Goal: Transaction & Acquisition: Obtain resource

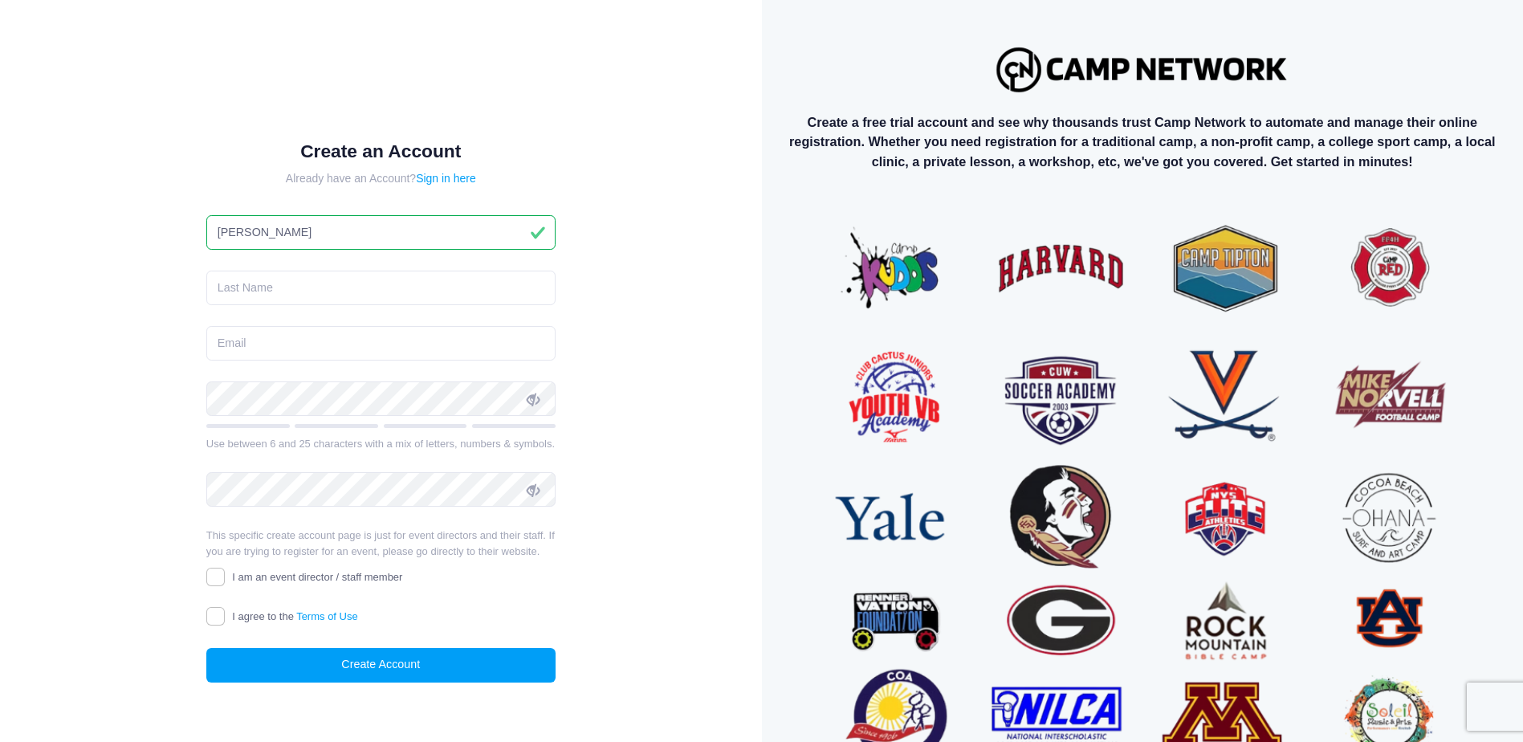
type input "Jenny"
type input "Cox"
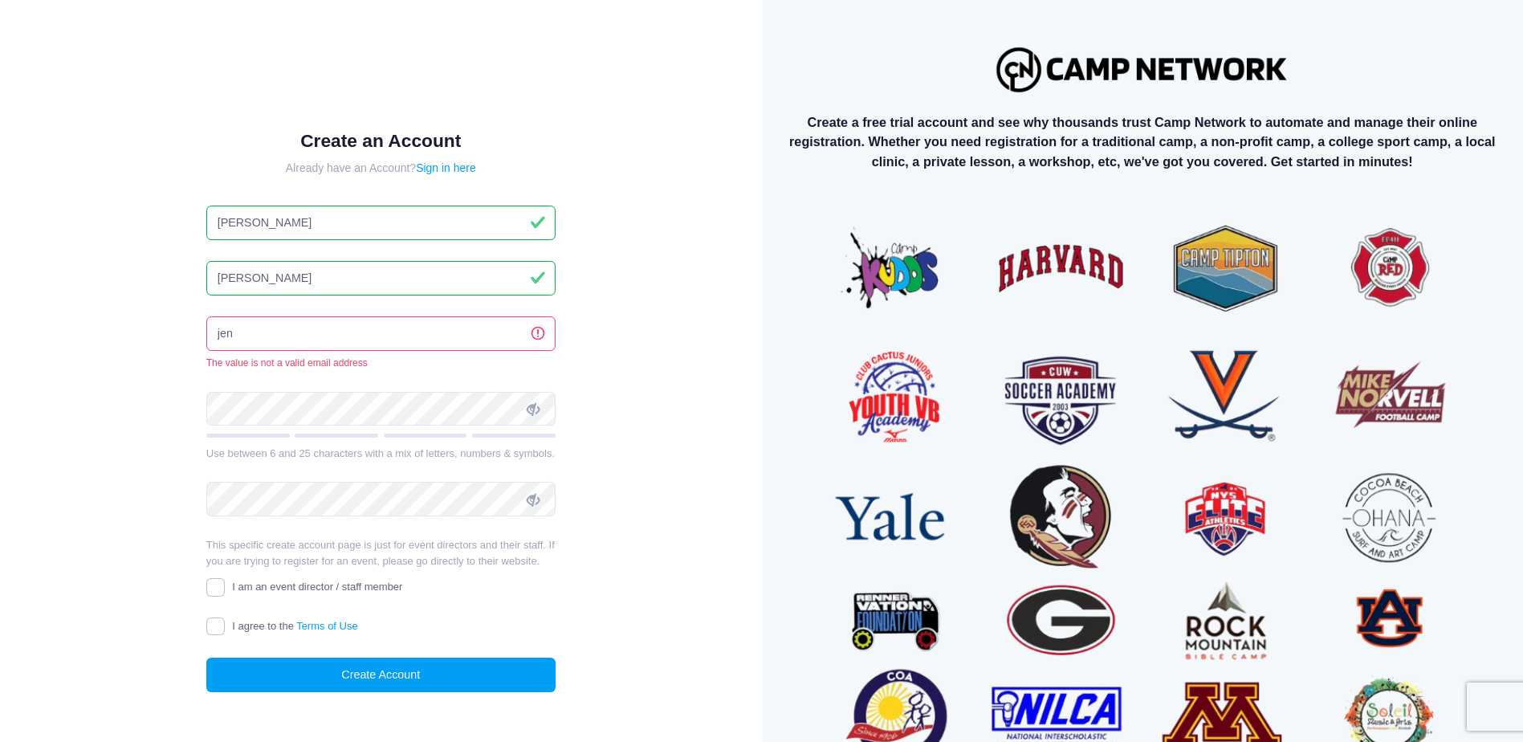
type input "jenn"
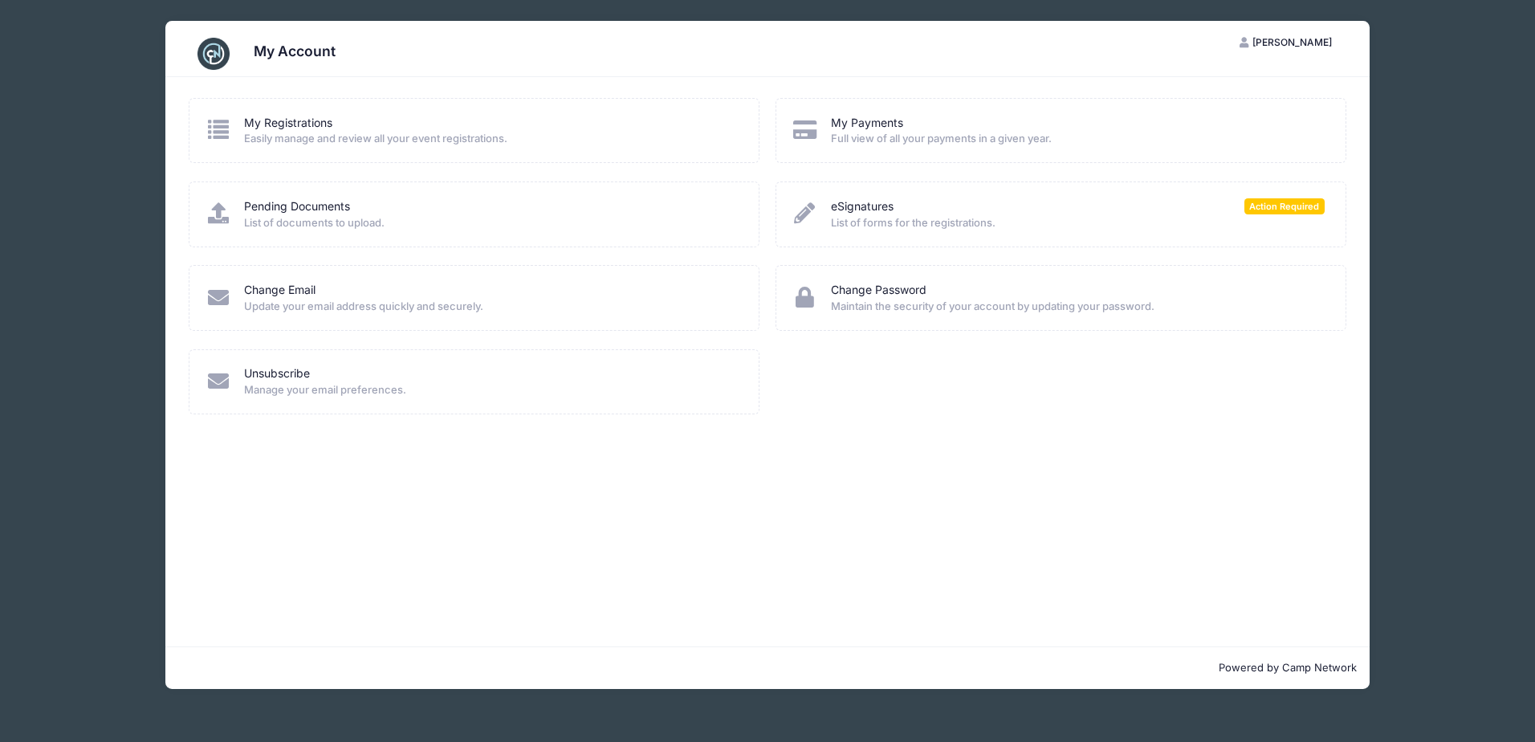
click at [905, 134] on span "Full view of all your payments in a given year." at bounding box center [1078, 139] width 494 height 16
click at [829, 108] on div "My Payments Full view of all your payments in a given year." at bounding box center [1060, 130] width 571 height 65
click at [808, 125] on icon at bounding box center [804, 129] width 26 height 21
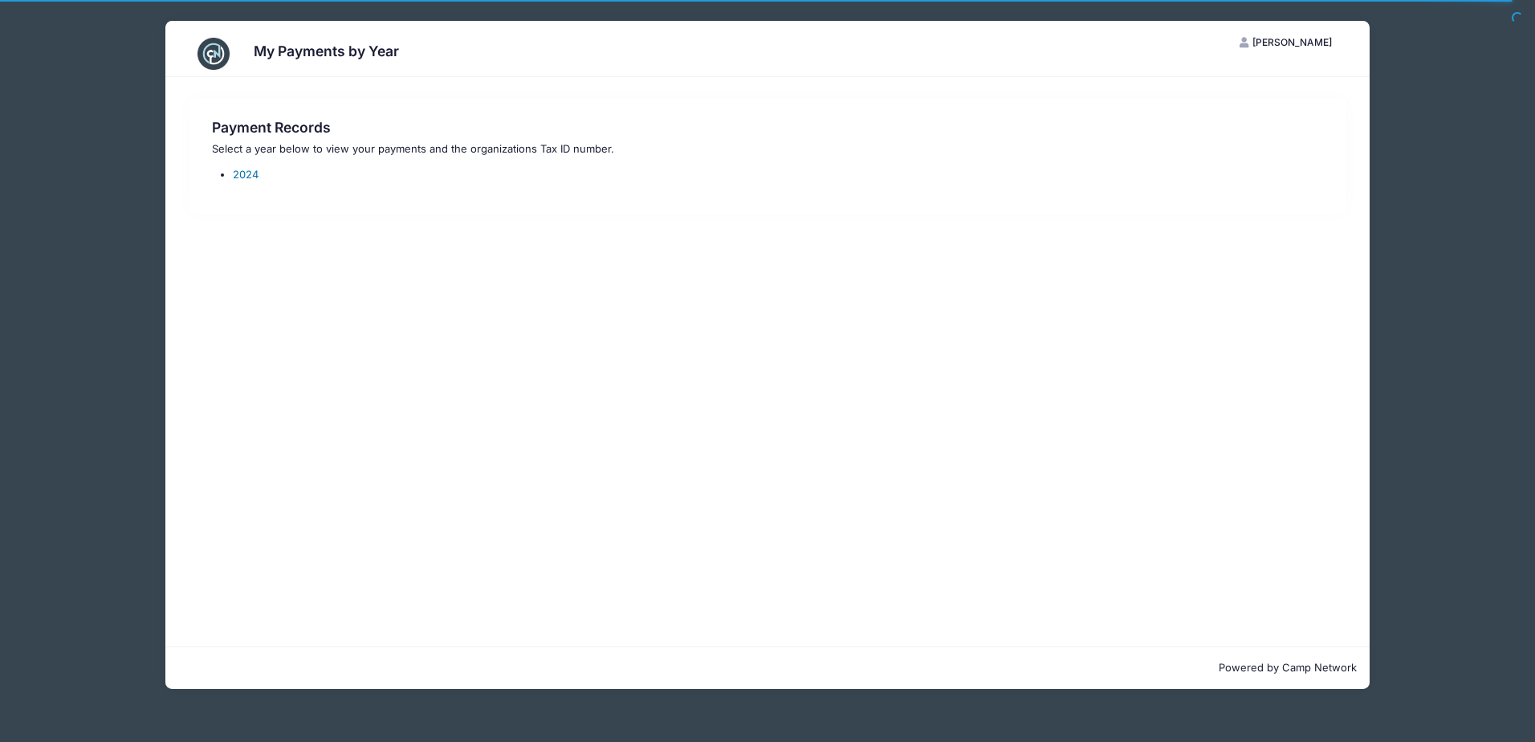
click at [242, 178] on link "2024" at bounding box center [246, 174] width 26 height 13
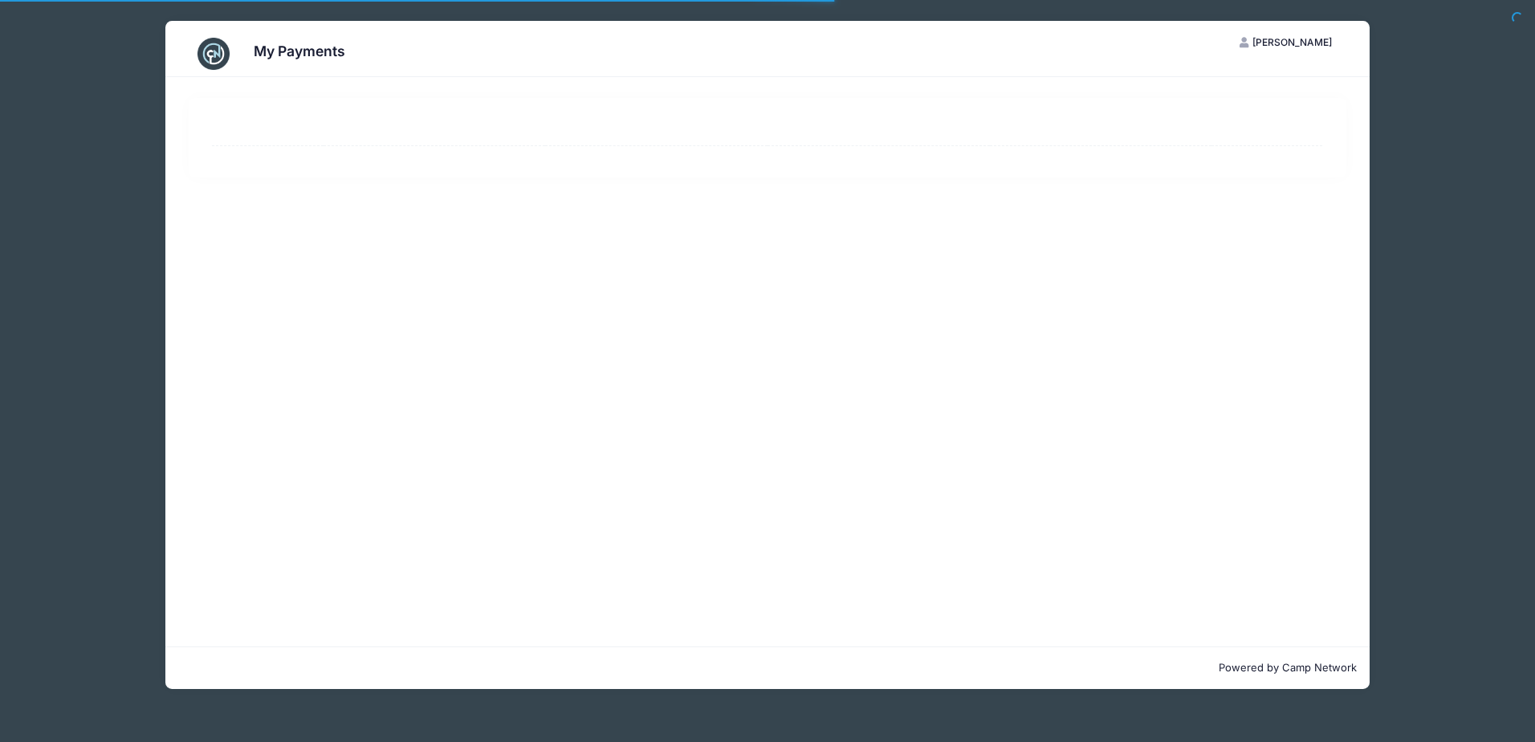
select select "10"
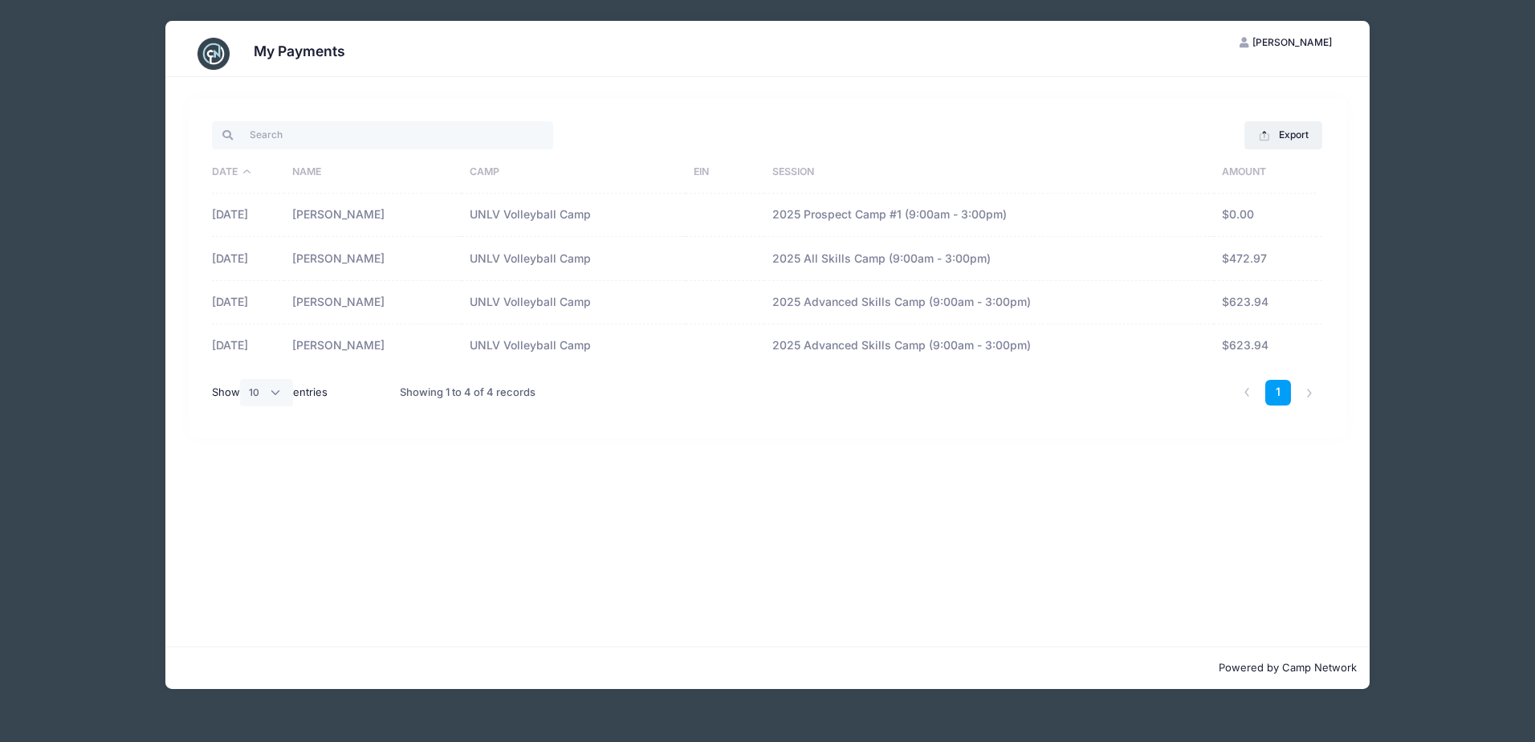
click at [1244, 272] on td "$472.97" at bounding box center [1265, 258] width 102 height 43
click at [1284, 136] on button "Export" at bounding box center [1283, 134] width 78 height 27
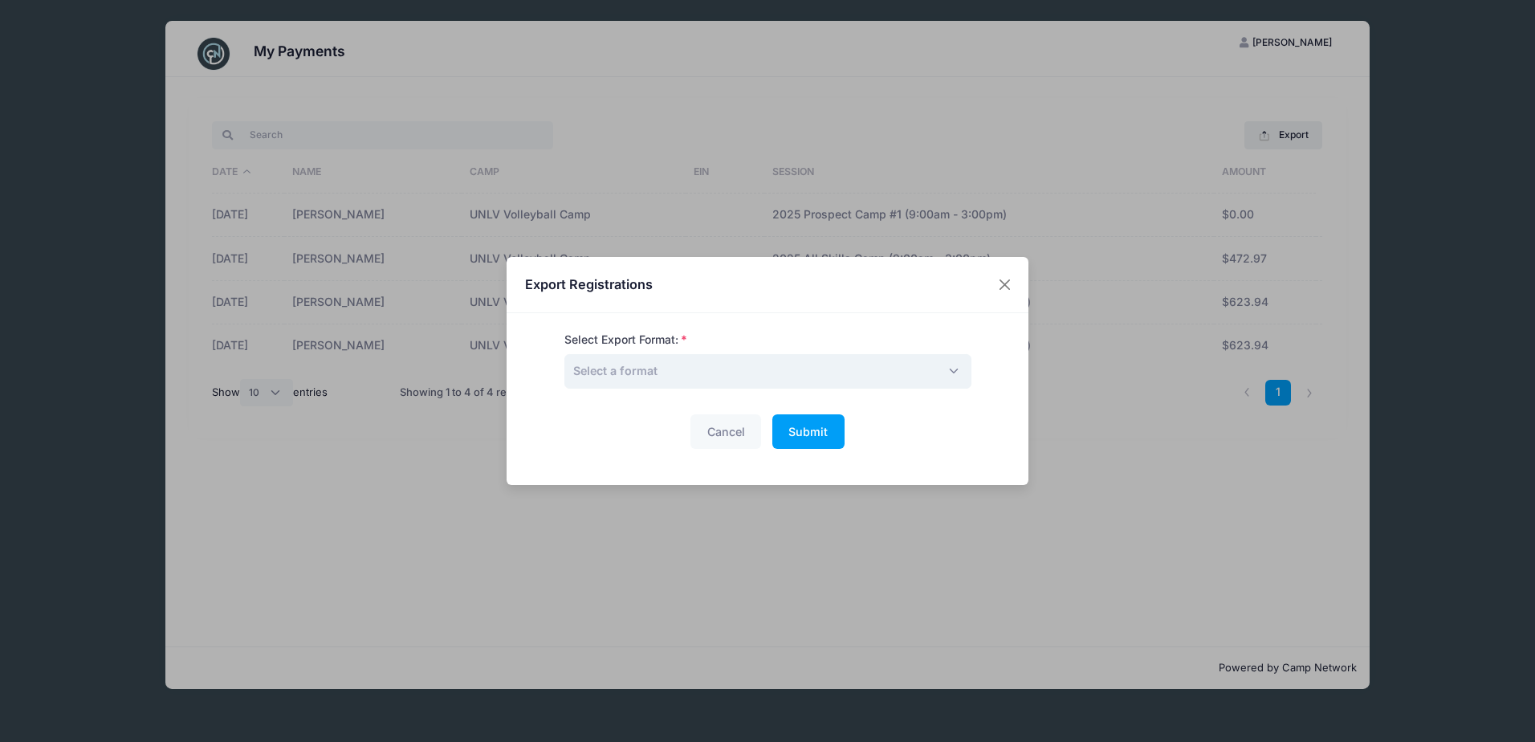
click at [646, 366] on span "Select a format" at bounding box center [615, 371] width 84 height 14
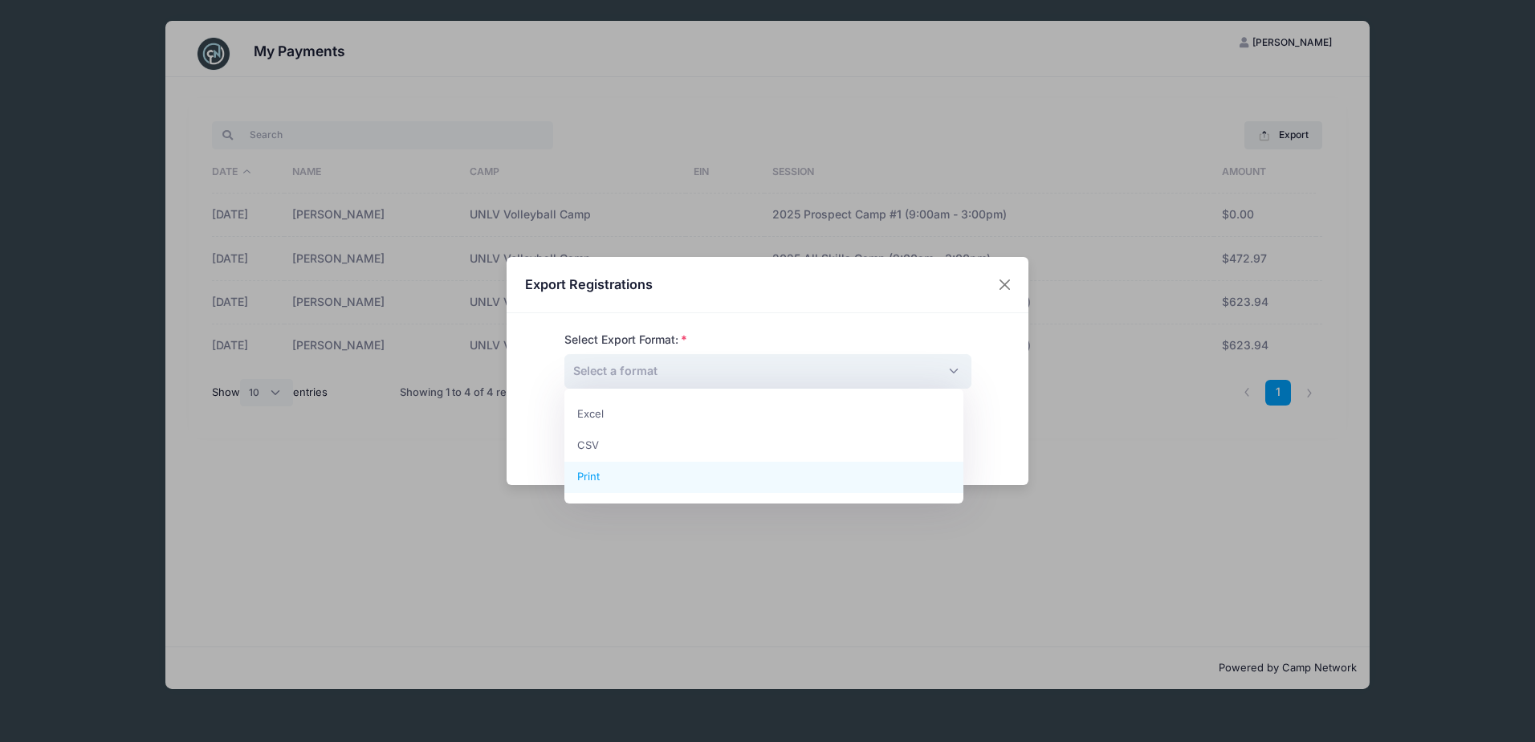
select select "print"
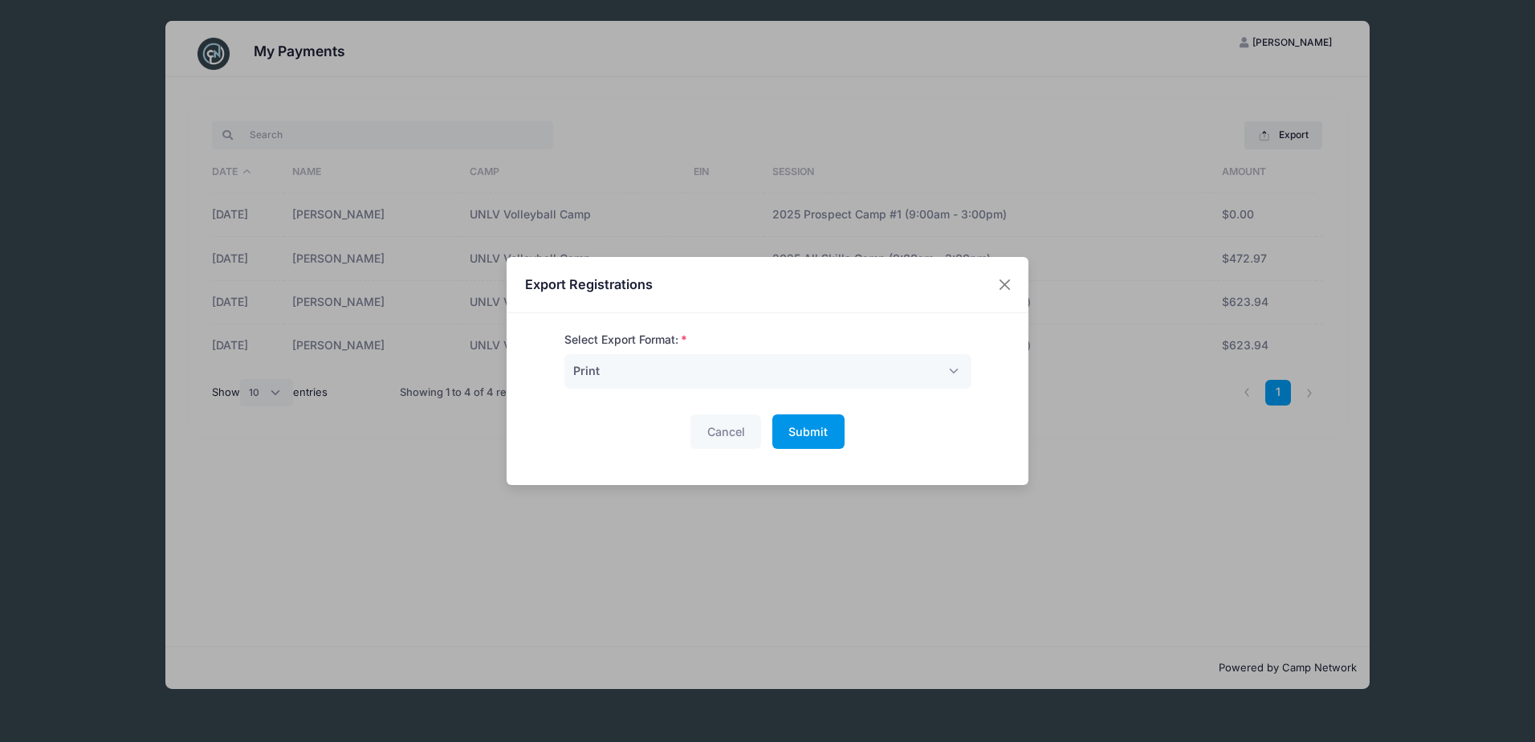
click at [822, 436] on span "Submit" at bounding box center [807, 432] width 39 height 14
